Goal: Task Accomplishment & Management: Use online tool/utility

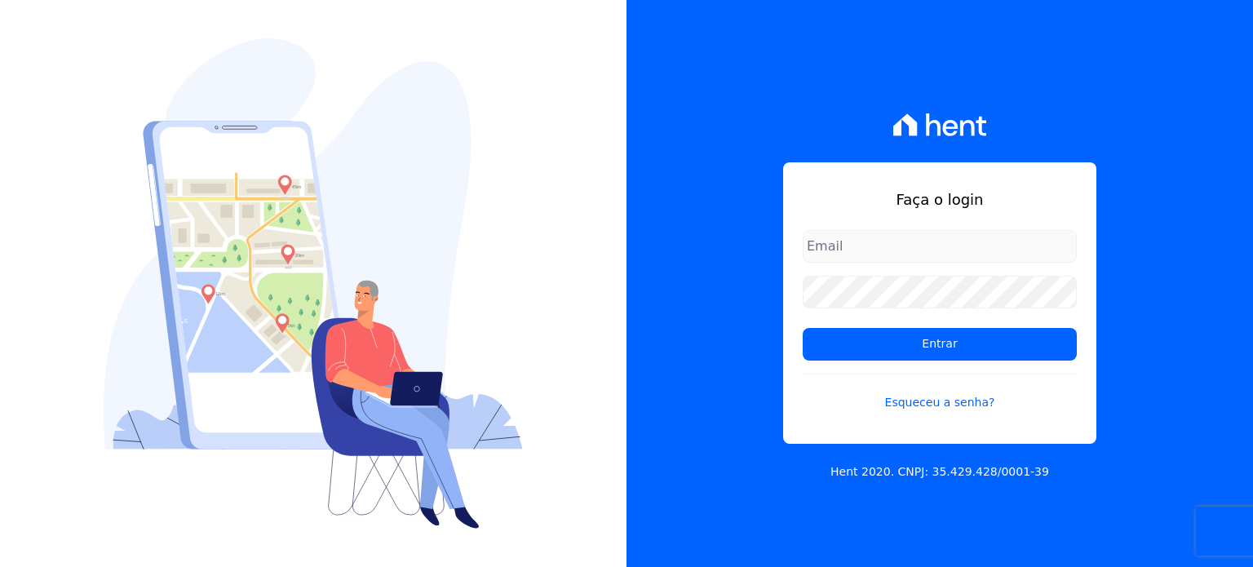
type input "[PERSON_NAME][EMAIL_ADDRESS][PERSON_NAME][DOMAIN_NAME]"
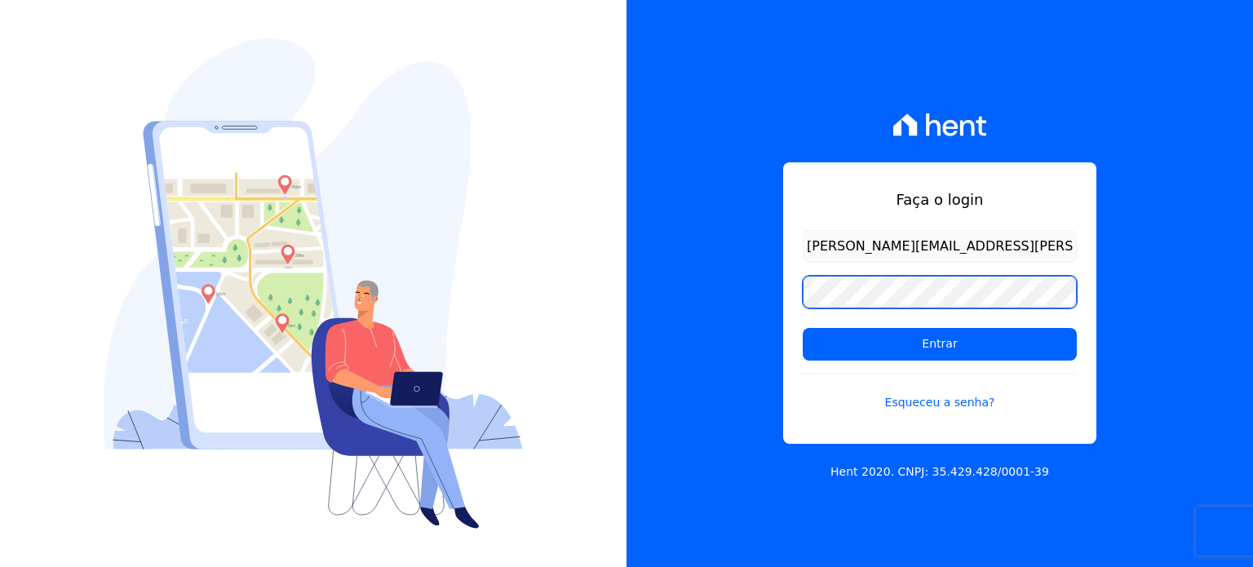
click at [615, 296] on div "Faça o login [PERSON_NAME][EMAIL_ADDRESS][PERSON_NAME][DOMAIN_NAME] Entrar Esqu…" at bounding box center [626, 283] width 1253 height 567
click at [803, 328] on input "Entrar" at bounding box center [940, 344] width 274 height 33
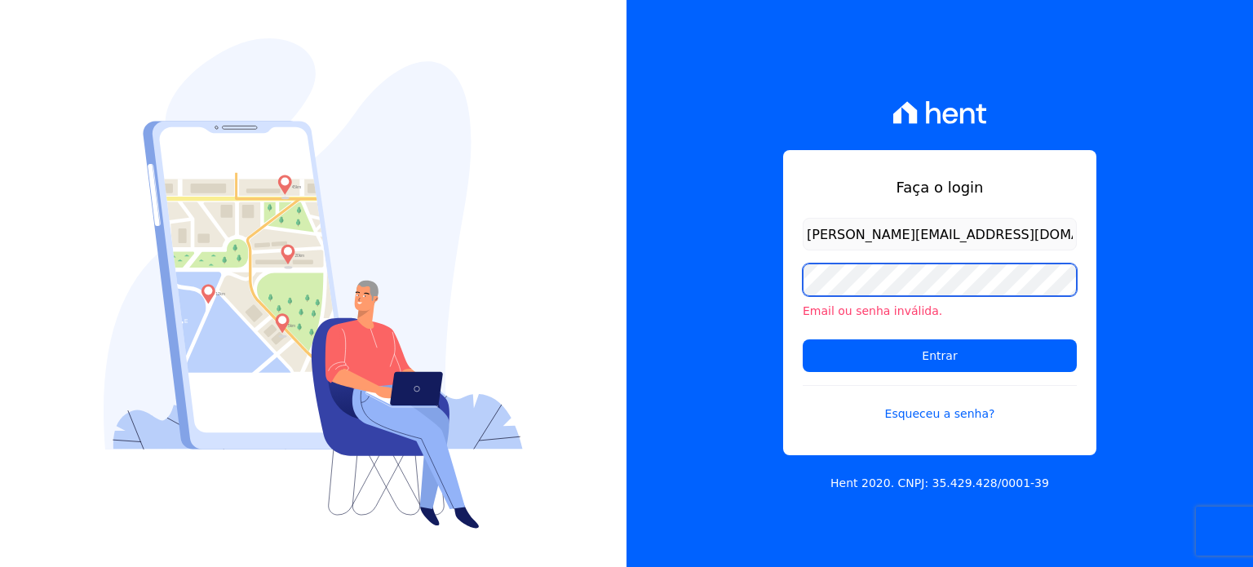
click at [765, 278] on div "Faça o login [PERSON_NAME][EMAIL_ADDRESS][DOMAIN_NAME] Email ou senha inválida.…" at bounding box center [940, 283] width 627 height 567
click at [803, 339] on input "Entrar" at bounding box center [940, 355] width 274 height 33
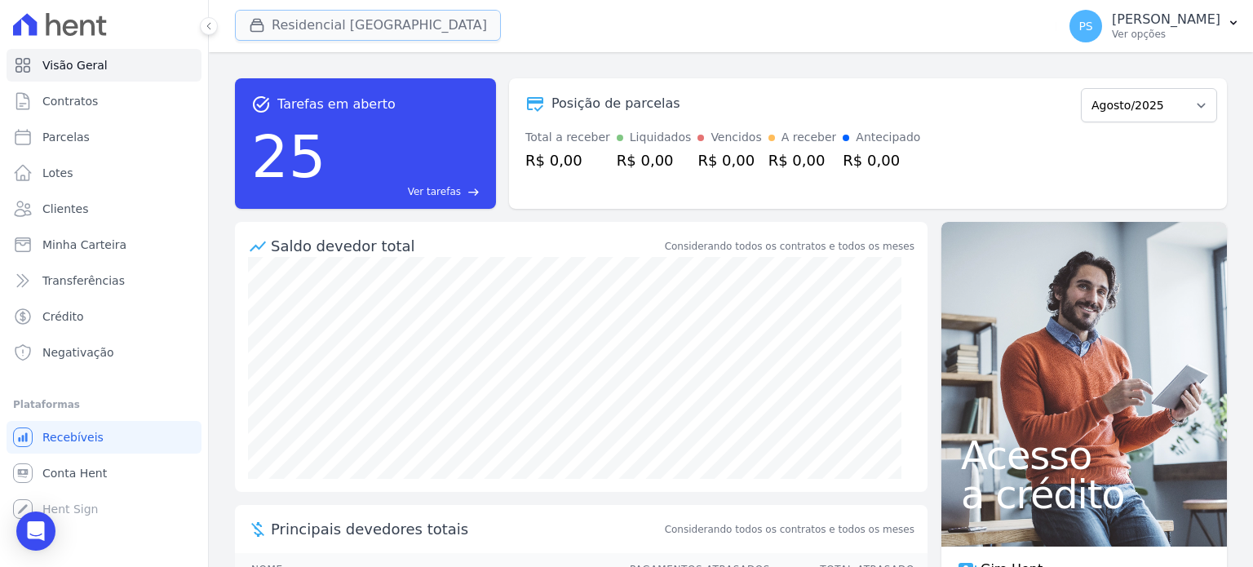
click at [282, 28] on button "Residencial Villa Sardenha" at bounding box center [368, 25] width 266 height 31
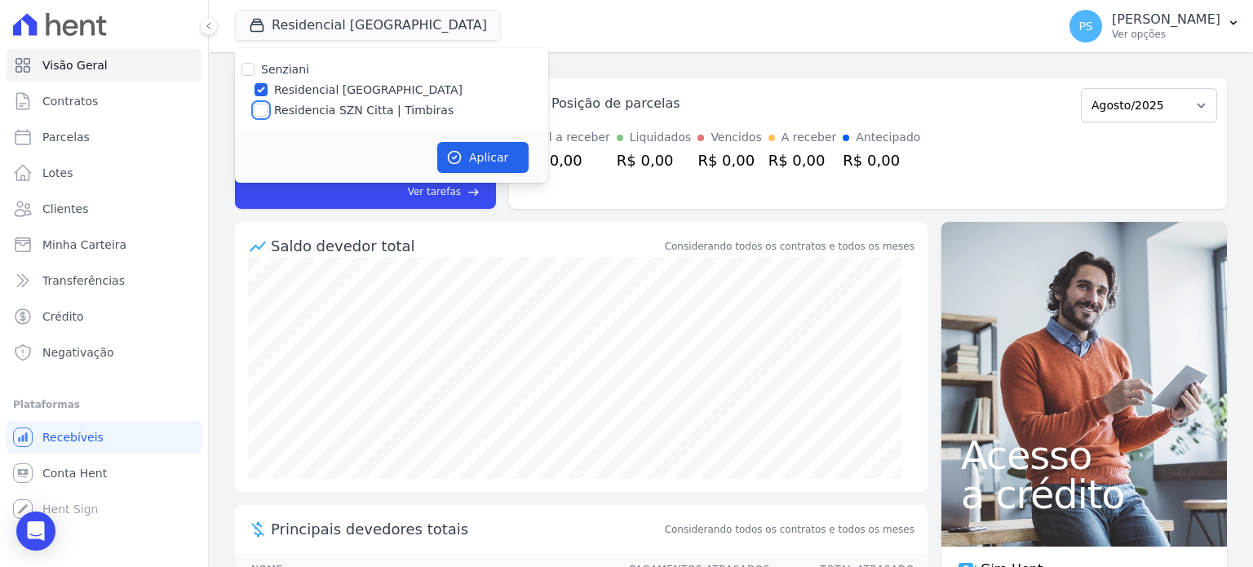
click at [260, 116] on input "Residencia SZN Citta | Timbiras" at bounding box center [261, 110] width 13 height 13
checkbox input "true"
click at [276, 86] on label "Residencial Villa Sardenha" at bounding box center [368, 90] width 188 height 17
click at [268, 86] on input "Residencial Villa Sardenha" at bounding box center [261, 89] width 13 height 13
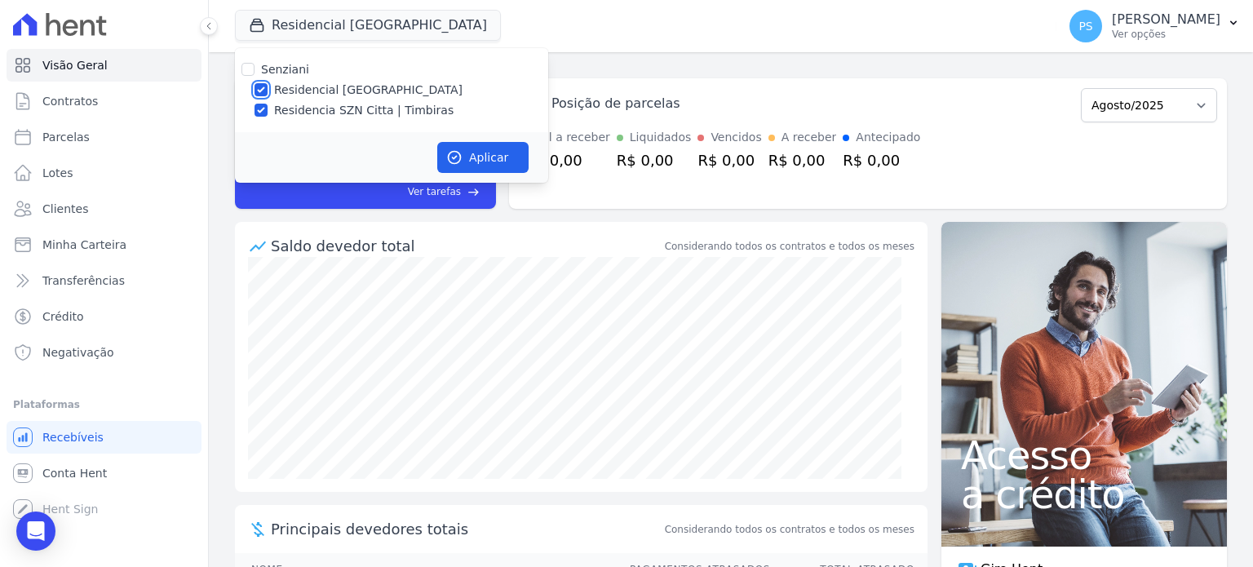
checkbox input "false"
click at [492, 156] on button "Aplicar" at bounding box center [482, 157] width 91 height 31
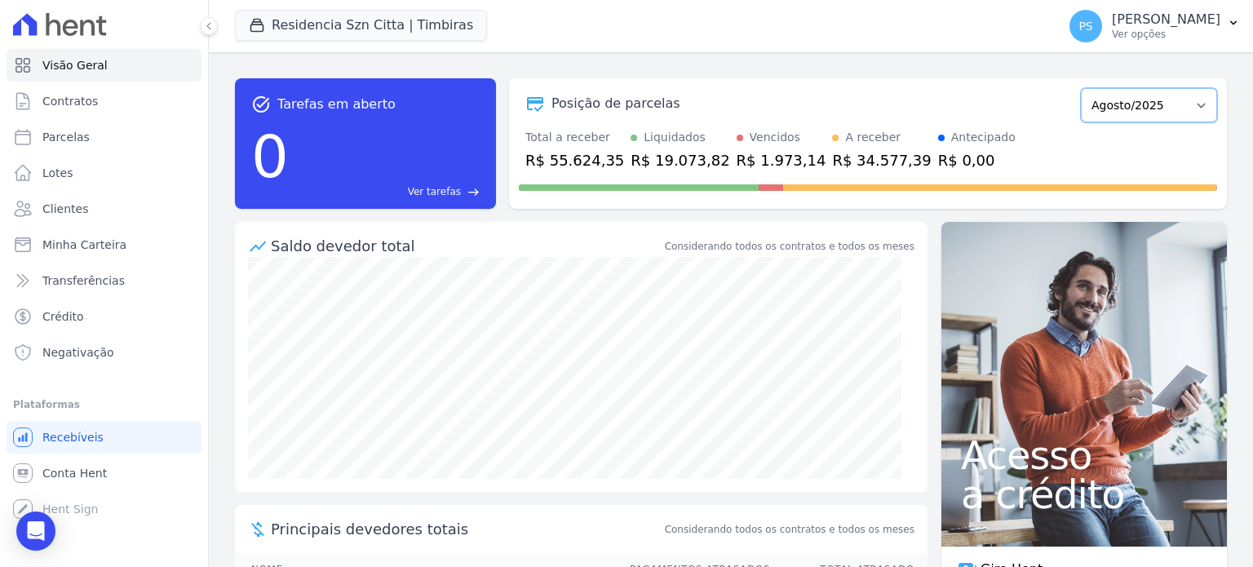
click at [1191, 105] on select "Junho/2025 Julho/2025 Agosto/2025 Setembro/2025 Outubro/2025 Novembro/2025 Deze…" at bounding box center [1149, 105] width 136 height 34
click at [1221, 24] on button "PS Paula Silva Ver opções" at bounding box center [1155, 26] width 197 height 46
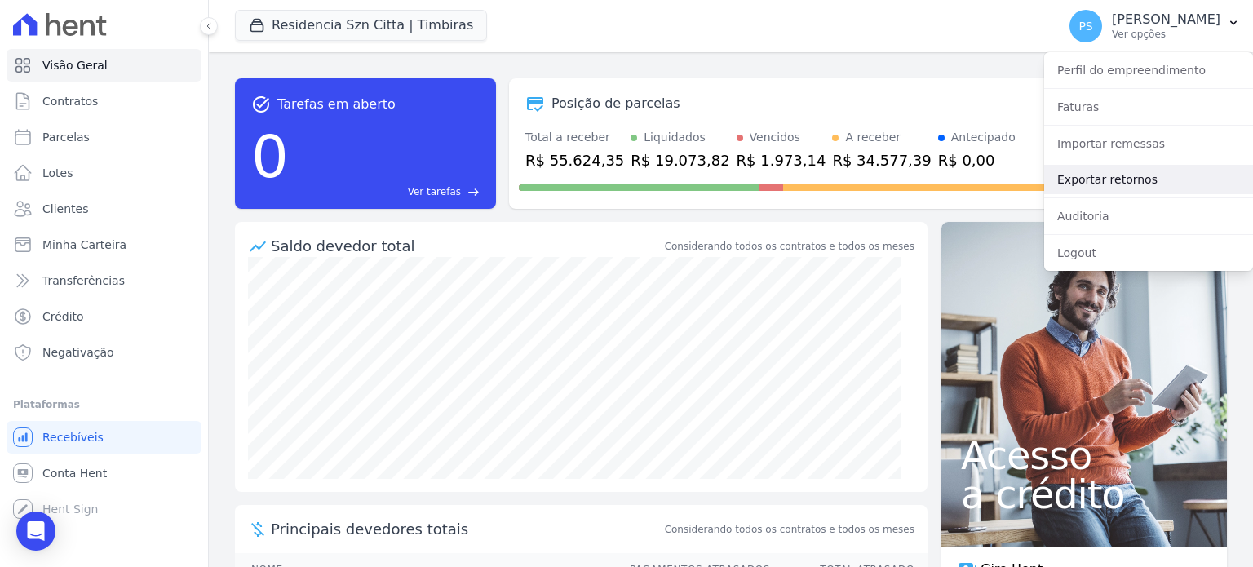
click at [1116, 185] on link "Exportar retornos" at bounding box center [1148, 179] width 209 height 29
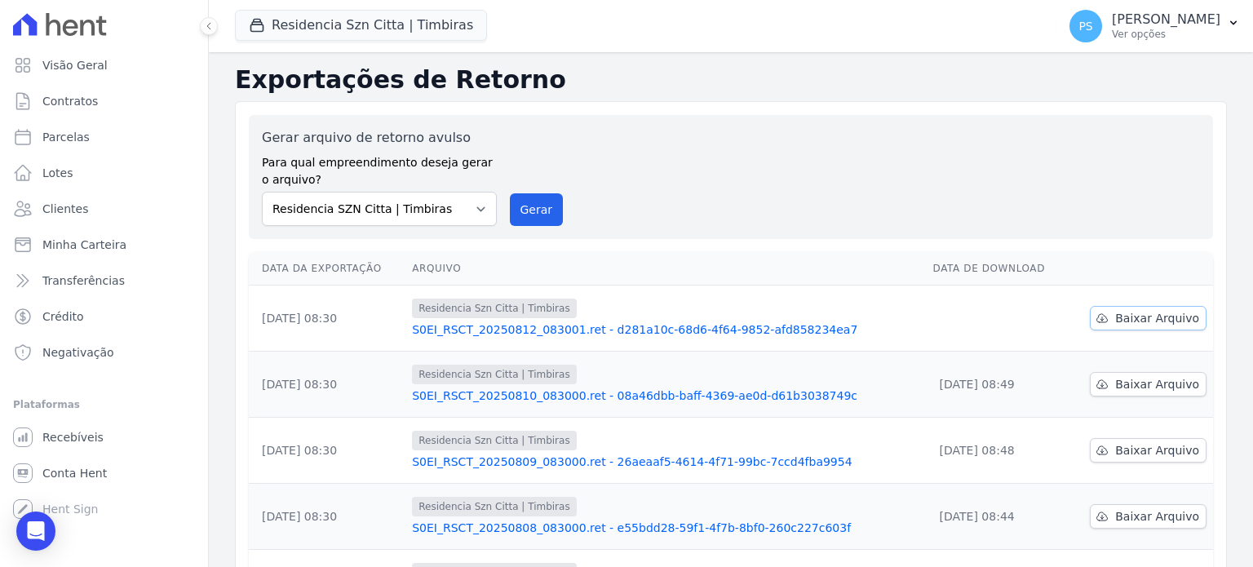
click at [1121, 319] on span "Baixar Arquivo" at bounding box center [1157, 318] width 84 height 16
